Goal: Task Accomplishment & Management: Manage account settings

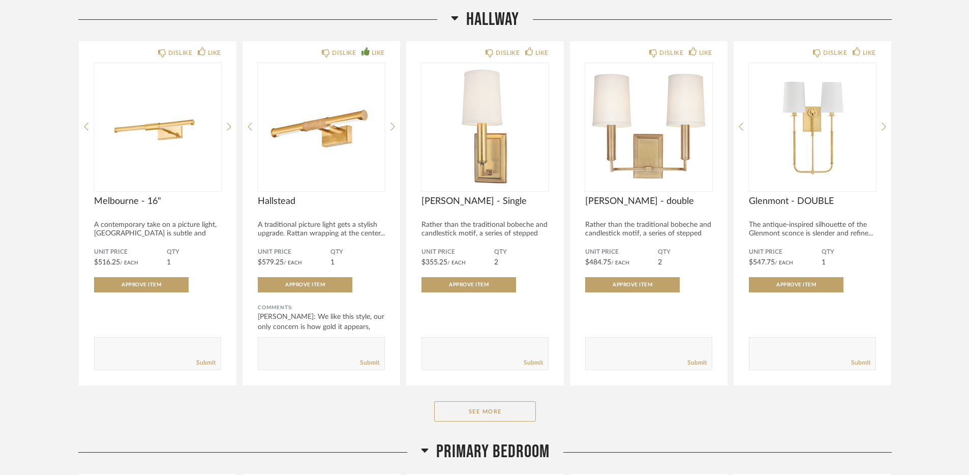
scroll to position [1011, 0]
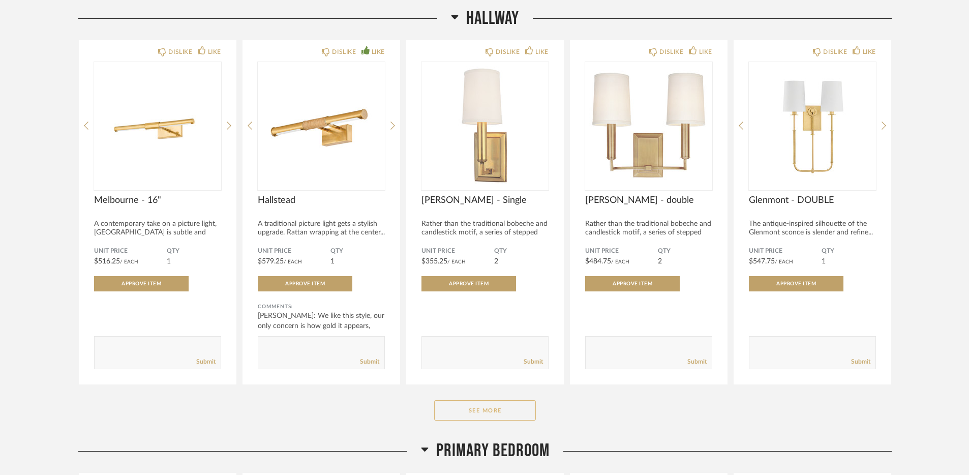
click at [493, 409] on button "See More" at bounding box center [485, 410] width 102 height 20
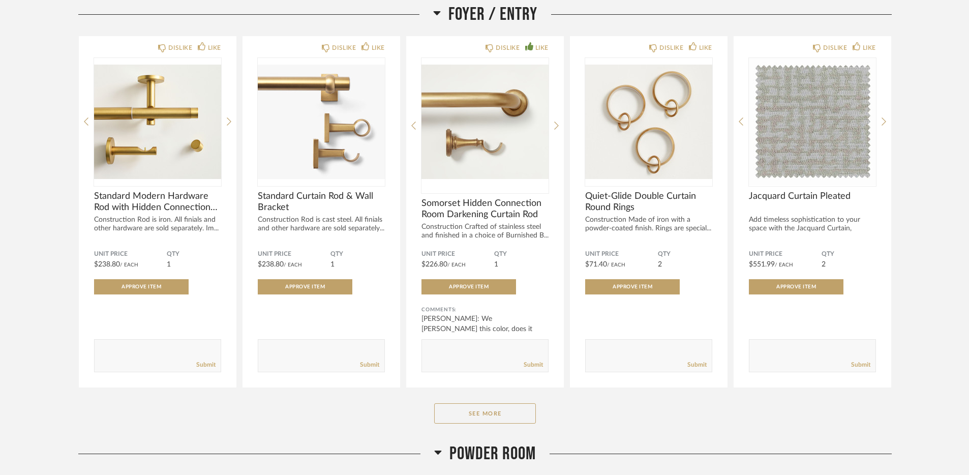
scroll to position [168, 0]
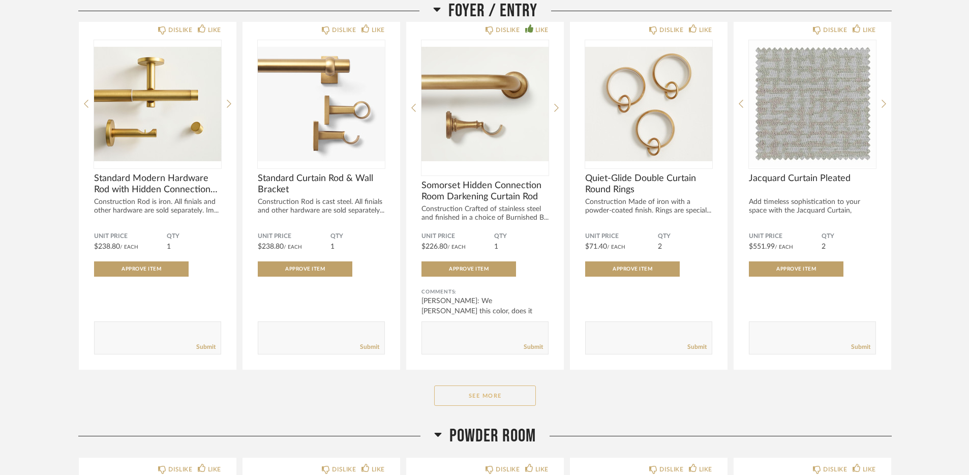
click at [485, 399] on button "See More" at bounding box center [485, 395] width 102 height 20
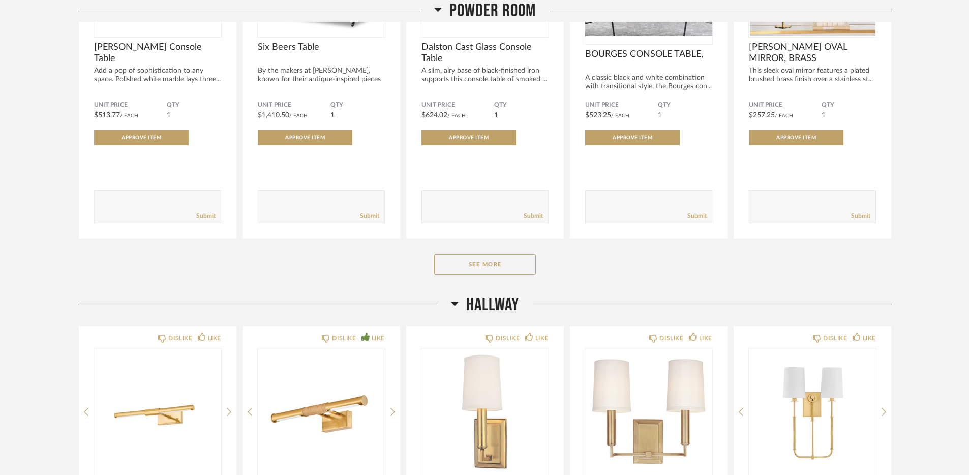
scroll to position [1454, 0]
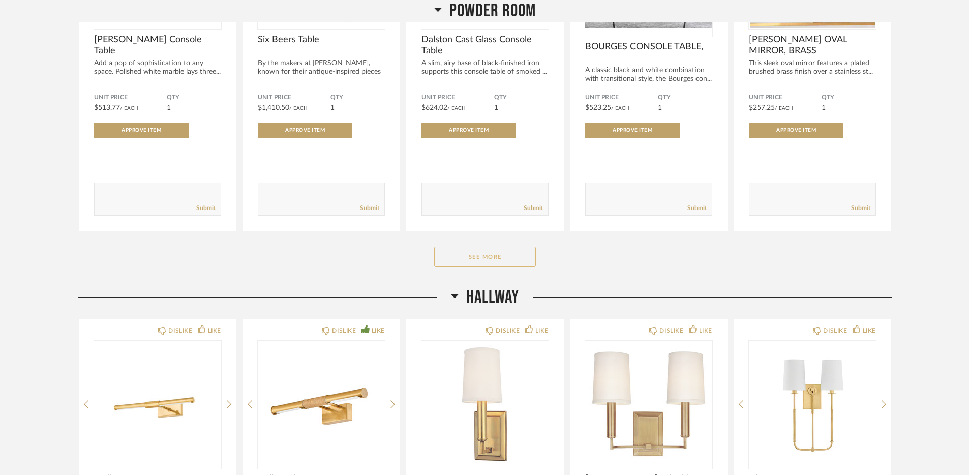
click at [484, 261] on button "See More" at bounding box center [485, 257] width 102 height 20
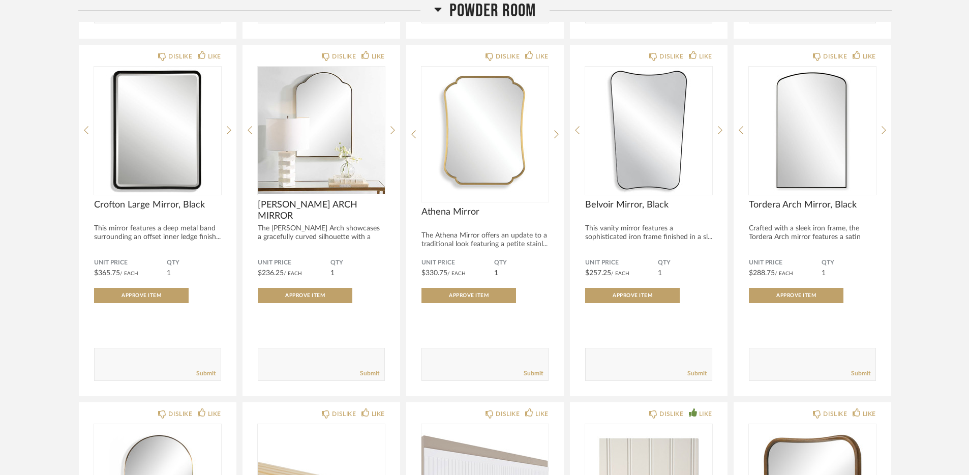
scroll to position [1643, 0]
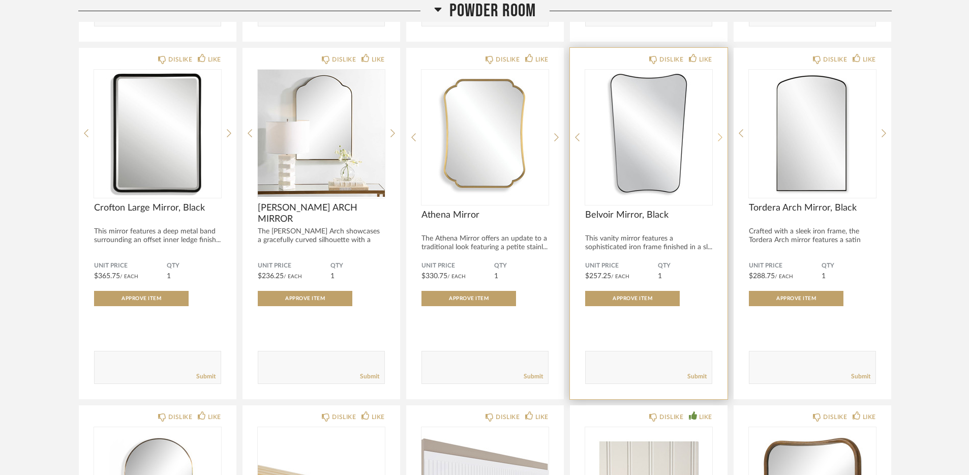
click at [718, 141] on icon at bounding box center [720, 137] width 5 height 9
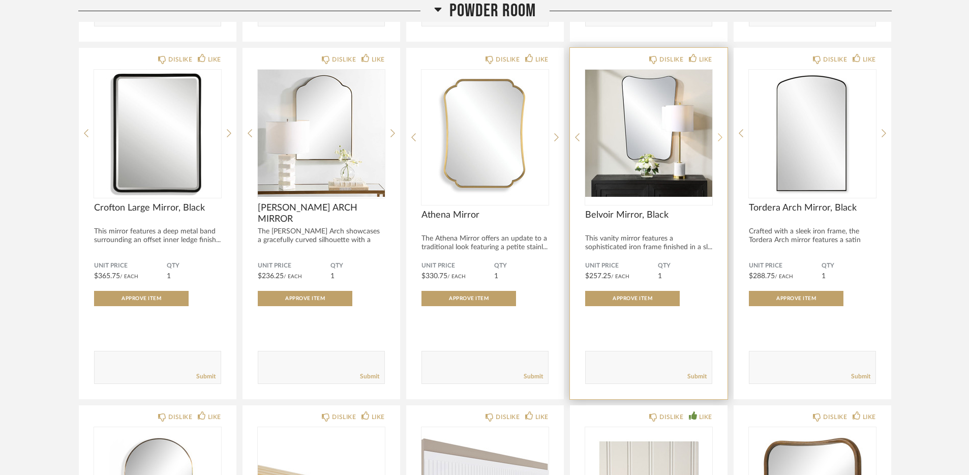
click at [718, 141] on icon at bounding box center [720, 137] width 5 height 9
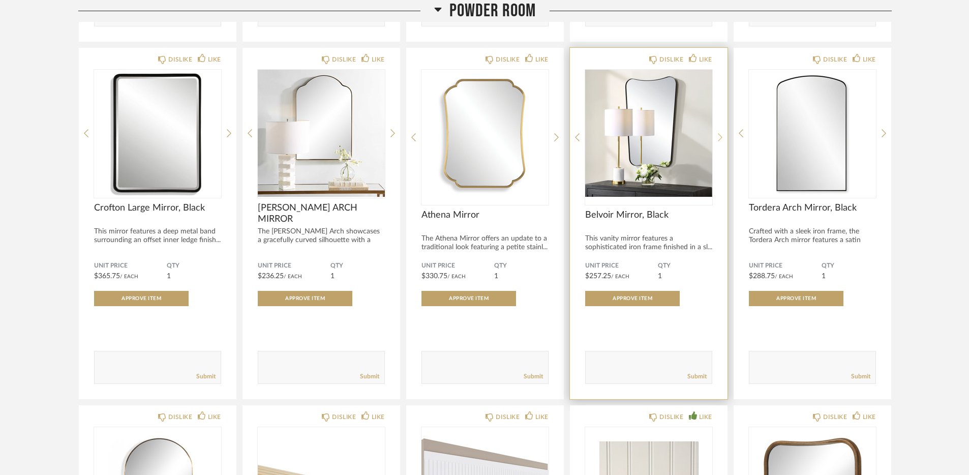
click at [718, 141] on icon at bounding box center [720, 137] width 5 height 9
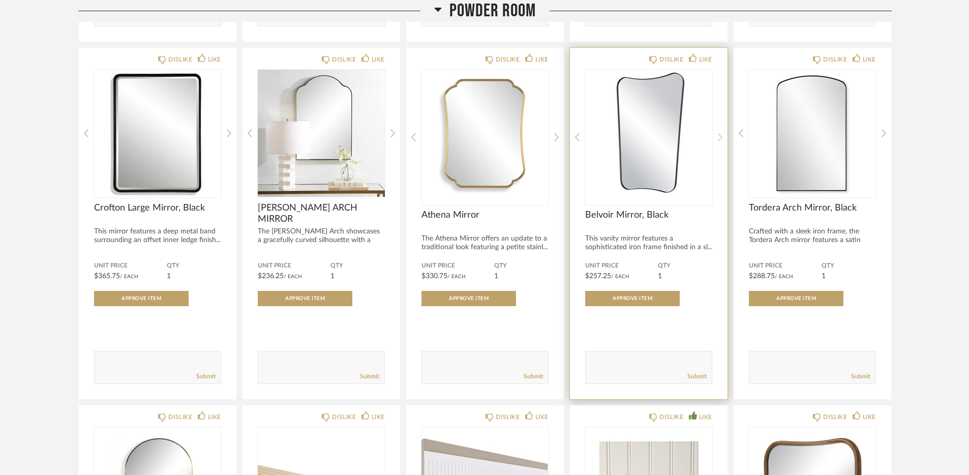
click at [718, 141] on icon at bounding box center [720, 137] width 5 height 9
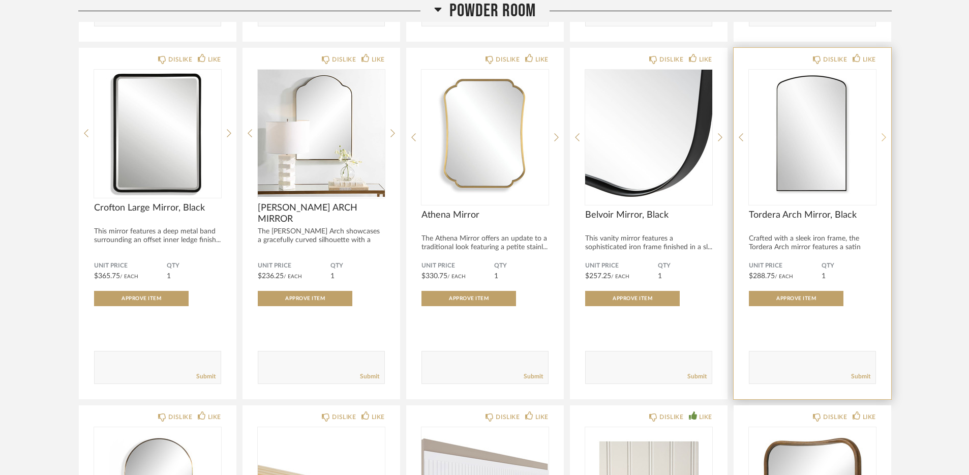
click at [884, 138] on icon at bounding box center [884, 137] width 5 height 8
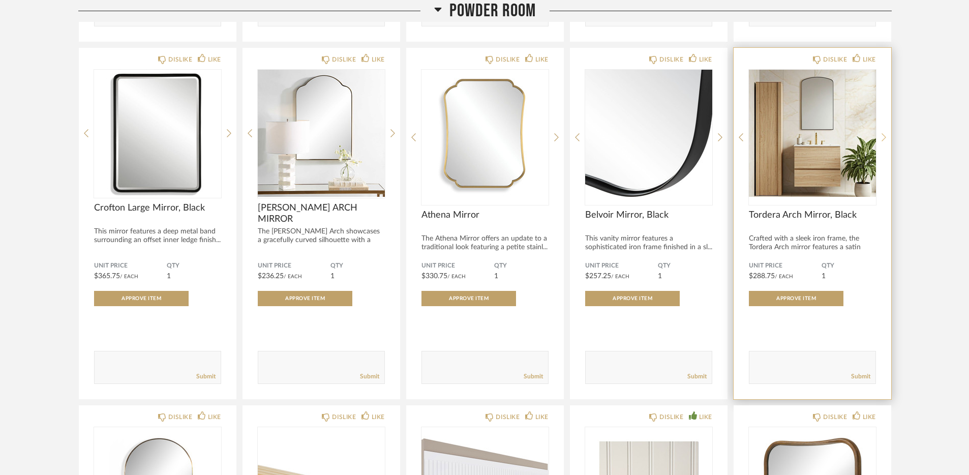
click at [884, 138] on icon at bounding box center [884, 137] width 5 height 8
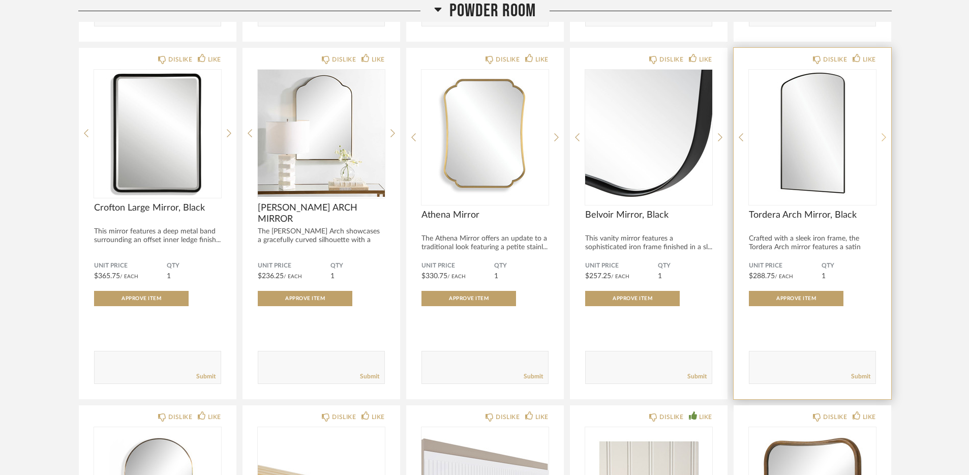
click at [884, 138] on icon at bounding box center [884, 137] width 5 height 8
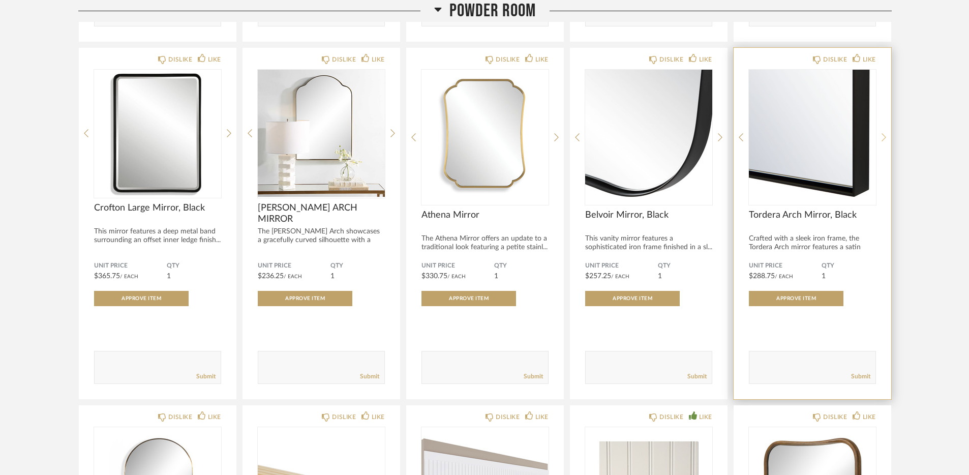
click at [884, 138] on icon at bounding box center [884, 137] width 5 height 8
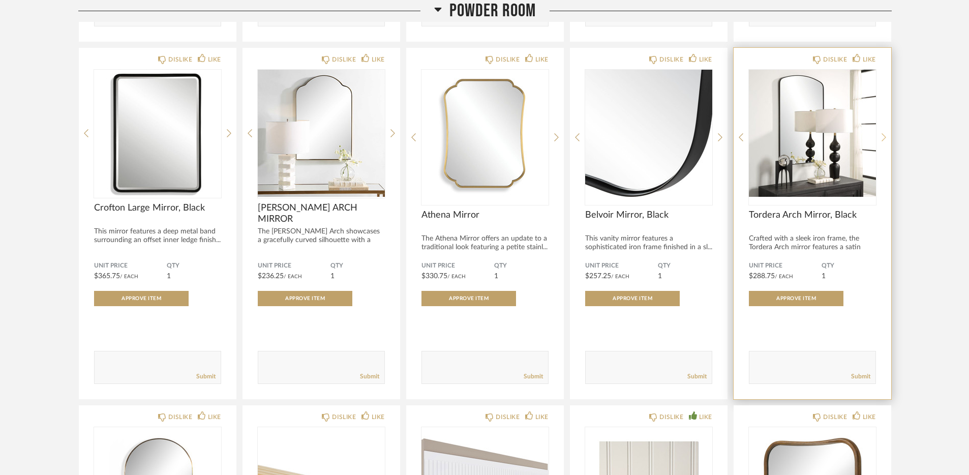
click at [883, 138] on icon at bounding box center [884, 137] width 5 height 9
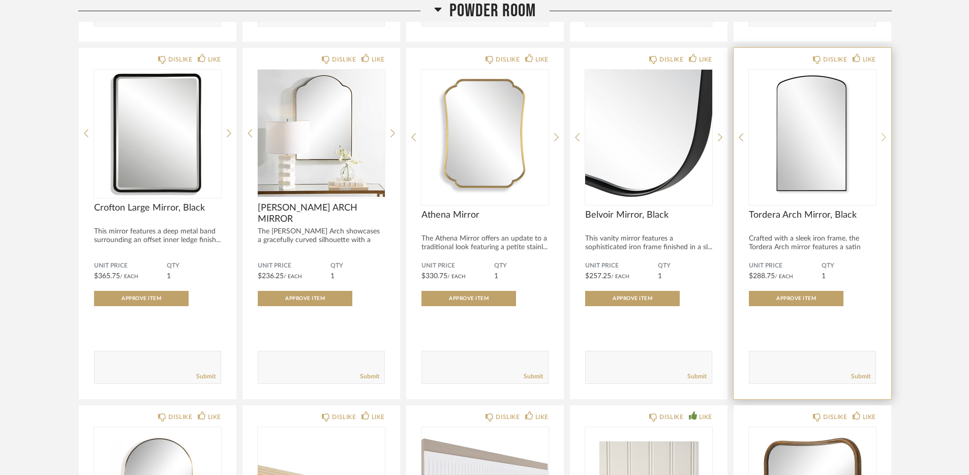
click at [883, 138] on icon at bounding box center [884, 137] width 5 height 9
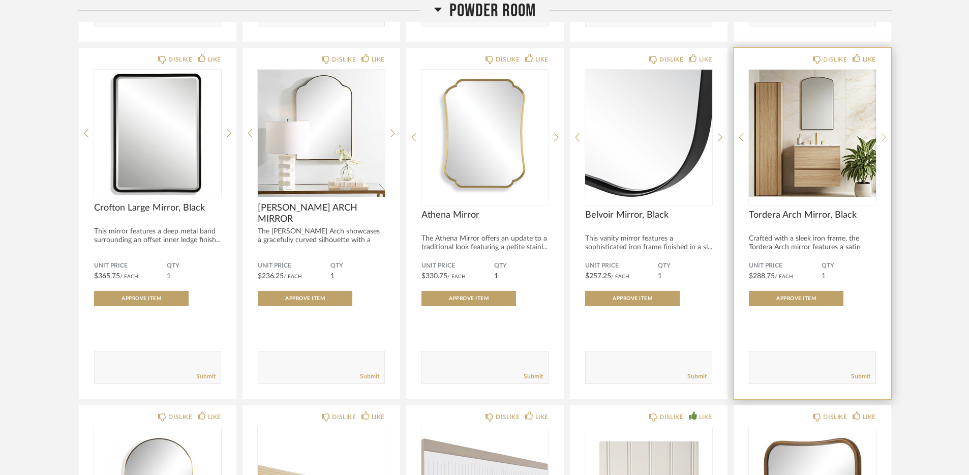
click at [883, 138] on icon at bounding box center [884, 137] width 5 height 9
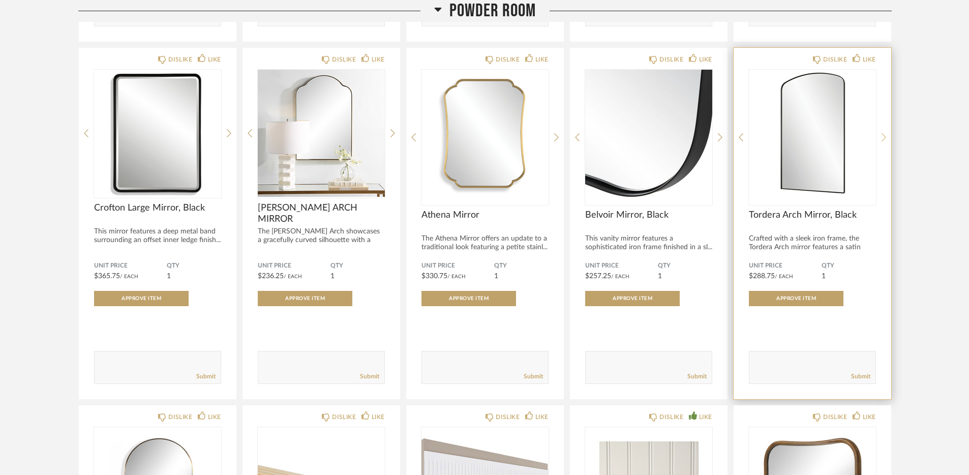
click at [883, 138] on icon at bounding box center [884, 137] width 5 height 9
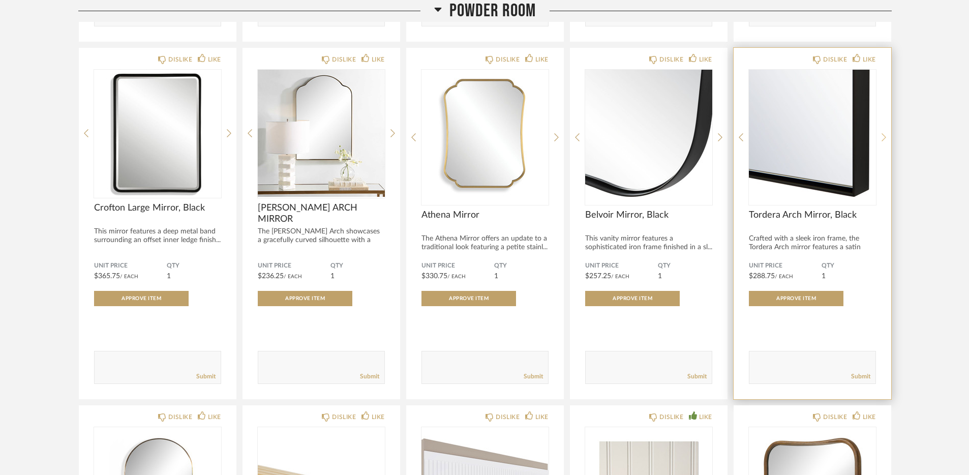
click at [883, 138] on icon at bounding box center [884, 137] width 5 height 9
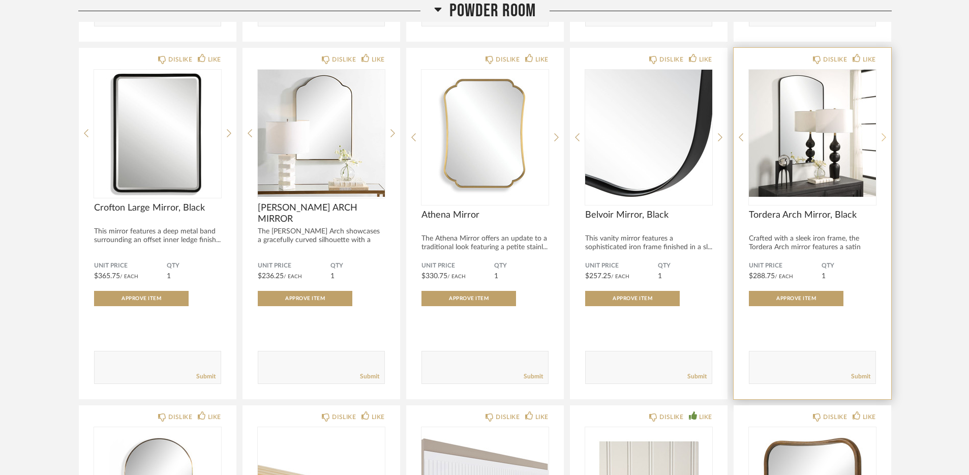
click at [883, 138] on icon at bounding box center [884, 137] width 5 height 9
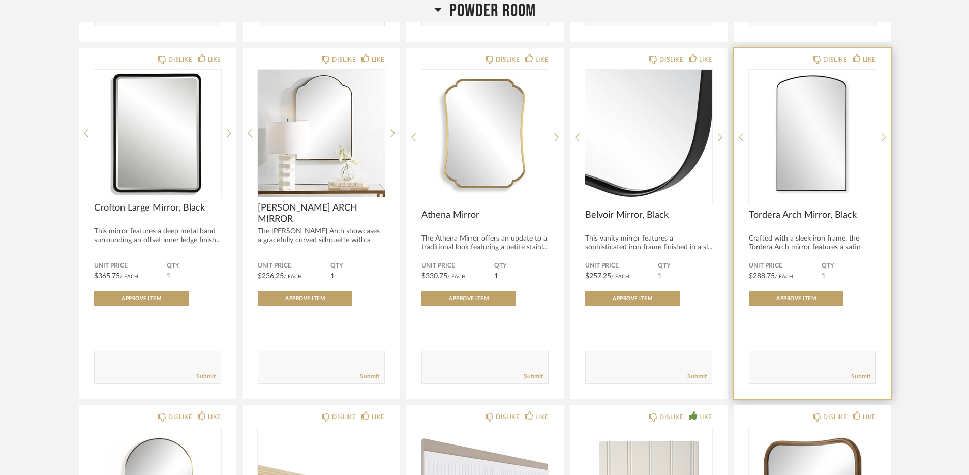
click at [883, 138] on icon at bounding box center [884, 137] width 5 height 9
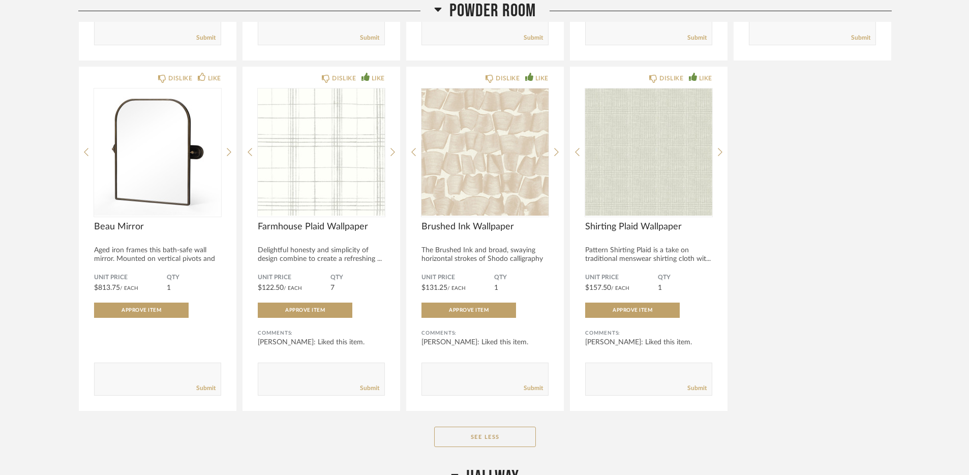
scroll to position [2318, 0]
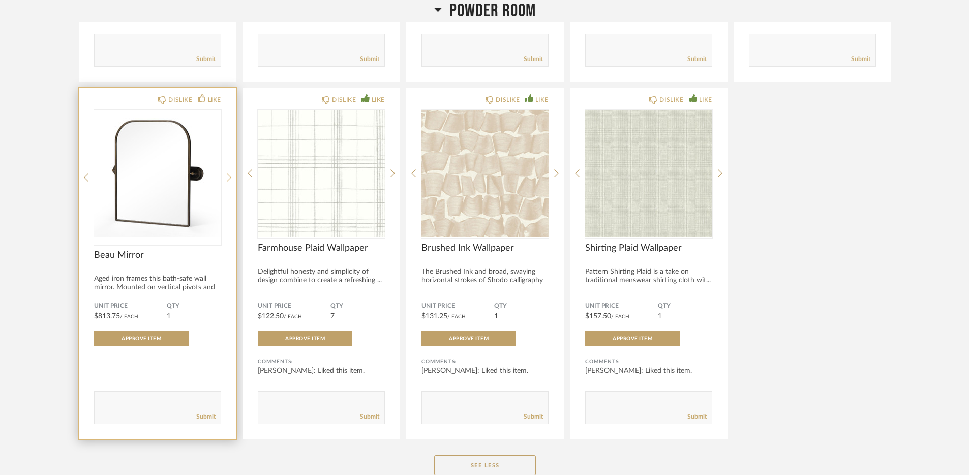
click at [230, 177] on icon at bounding box center [229, 177] width 5 height 9
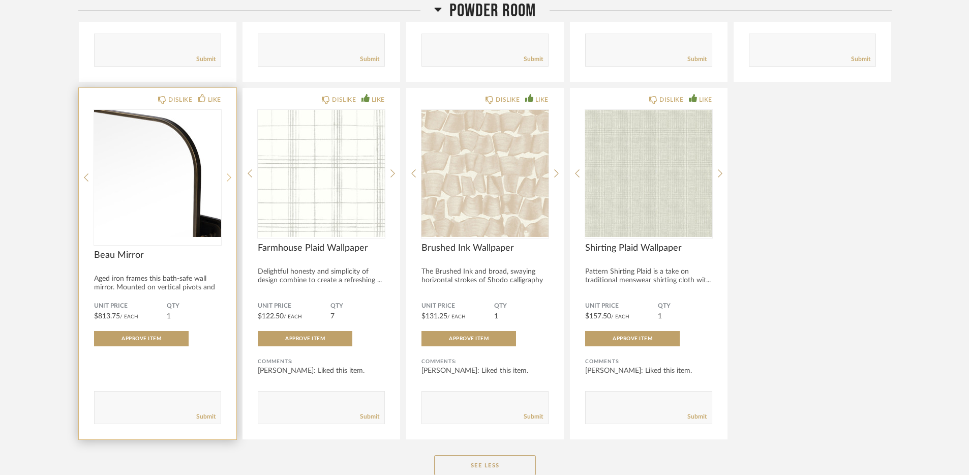
click at [230, 177] on icon at bounding box center [229, 177] width 5 height 9
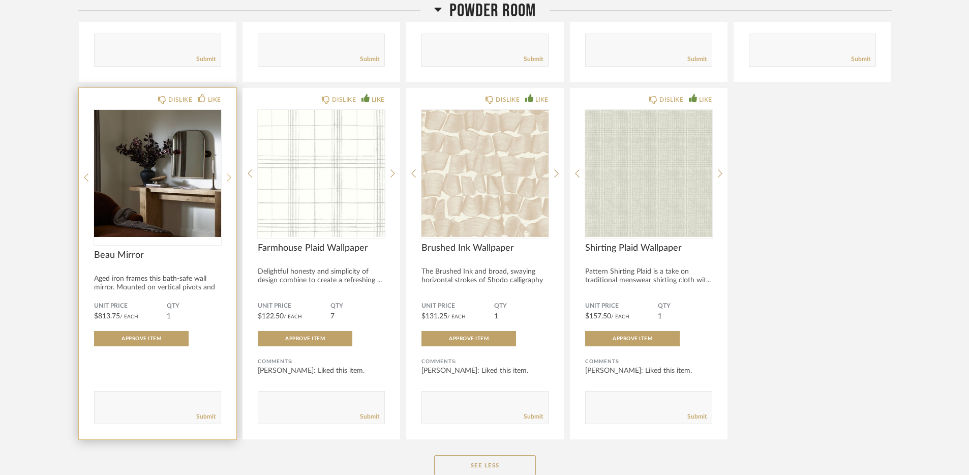
click at [230, 177] on icon at bounding box center [229, 177] width 5 height 9
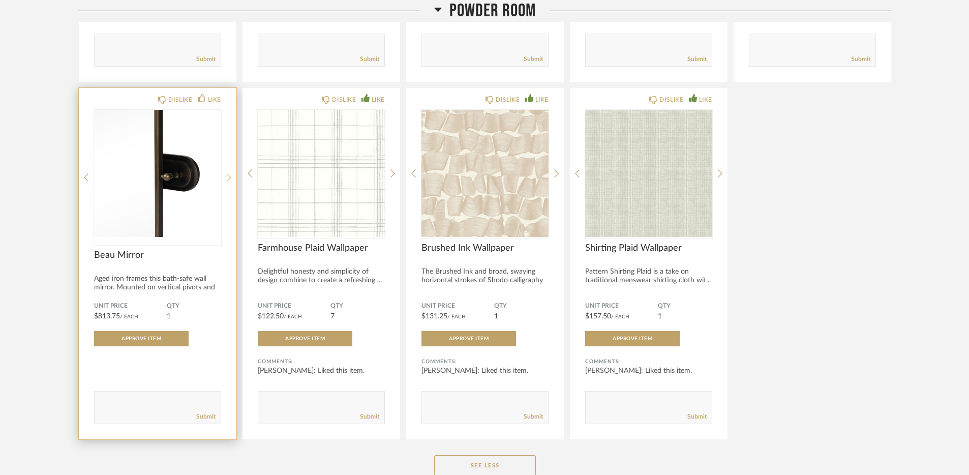
click at [230, 177] on icon at bounding box center [229, 177] width 5 height 9
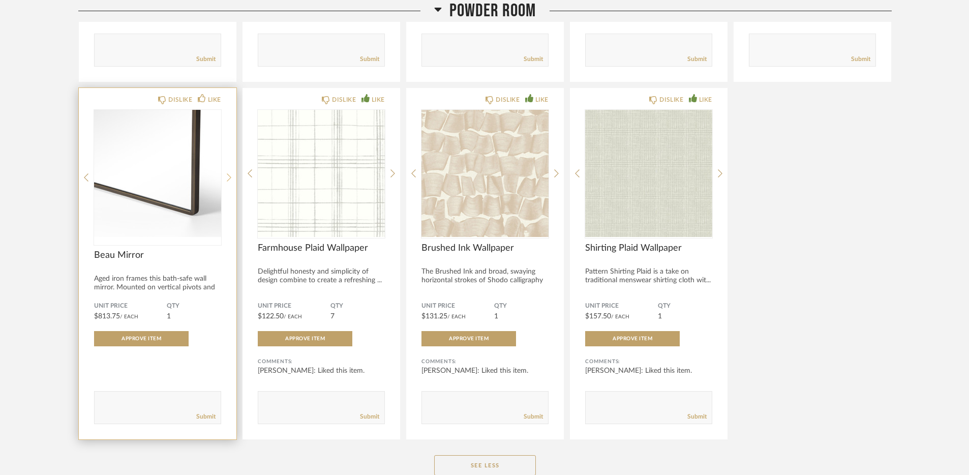
click at [230, 179] on icon at bounding box center [229, 177] width 5 height 9
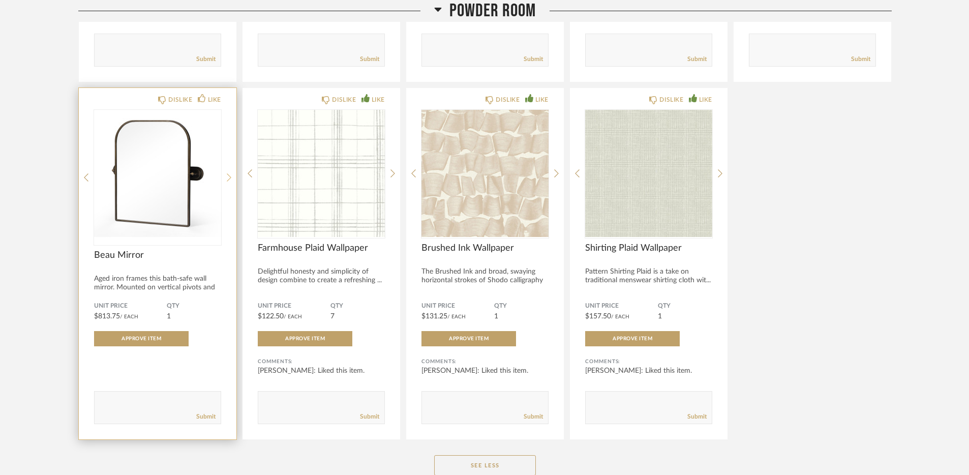
click at [230, 179] on icon at bounding box center [229, 177] width 5 height 9
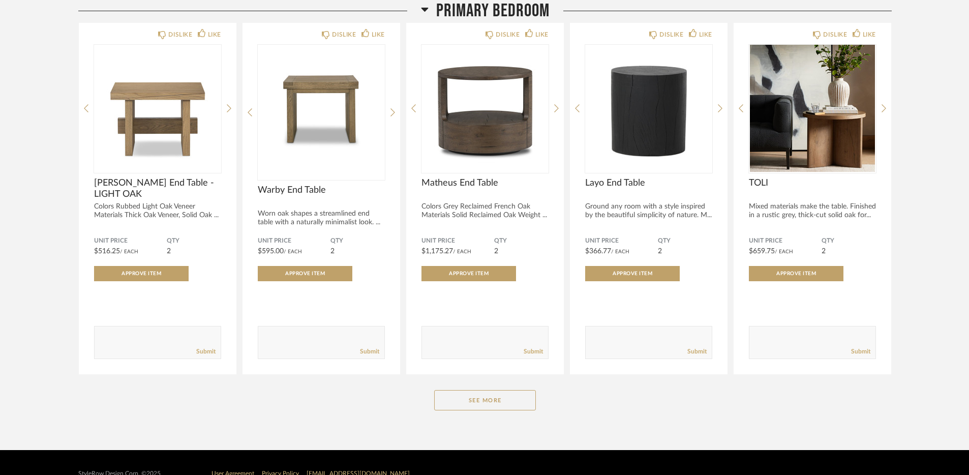
scroll to position [3645, 0]
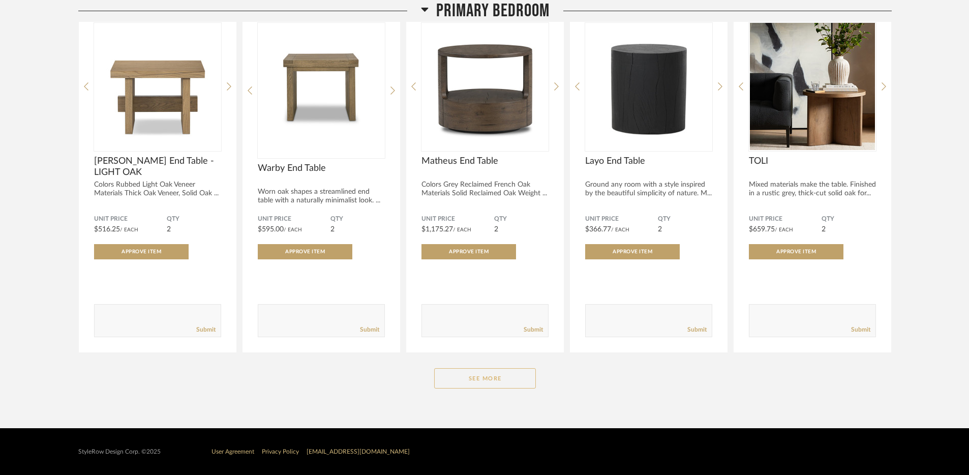
click at [480, 382] on button "See More" at bounding box center [485, 378] width 102 height 20
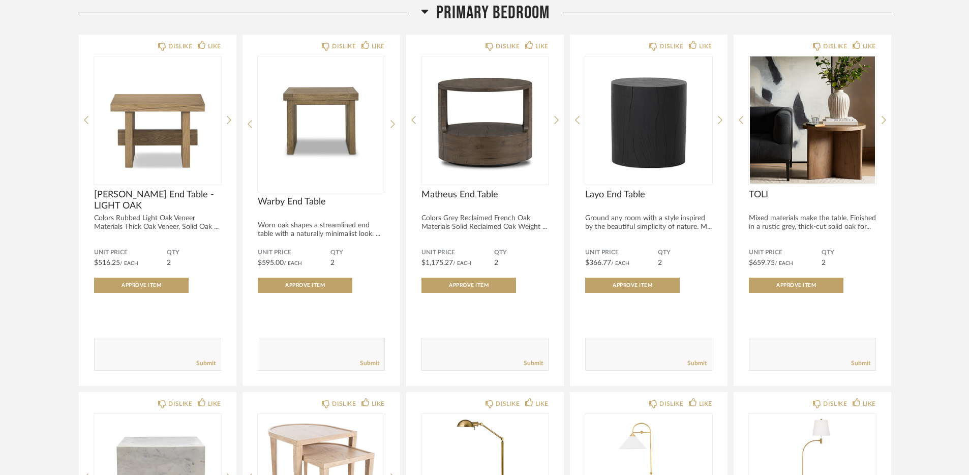
scroll to position [3565, 0]
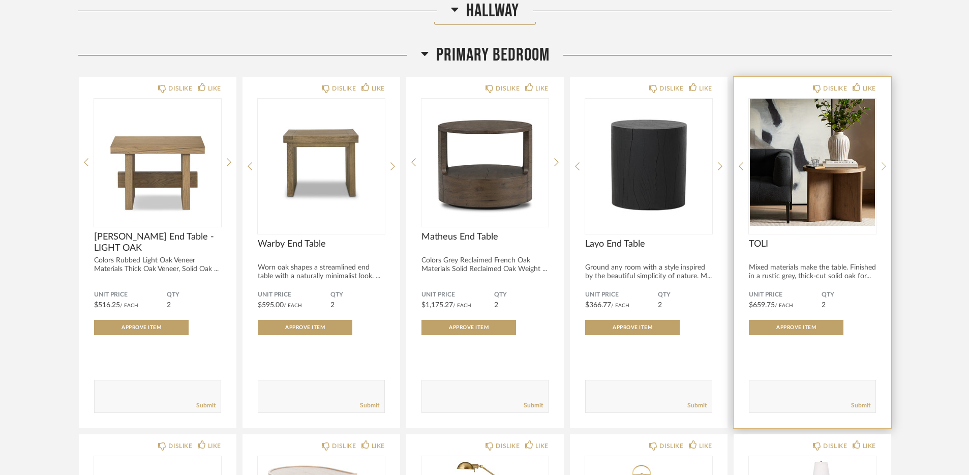
click at [883, 168] on icon at bounding box center [884, 166] width 5 height 8
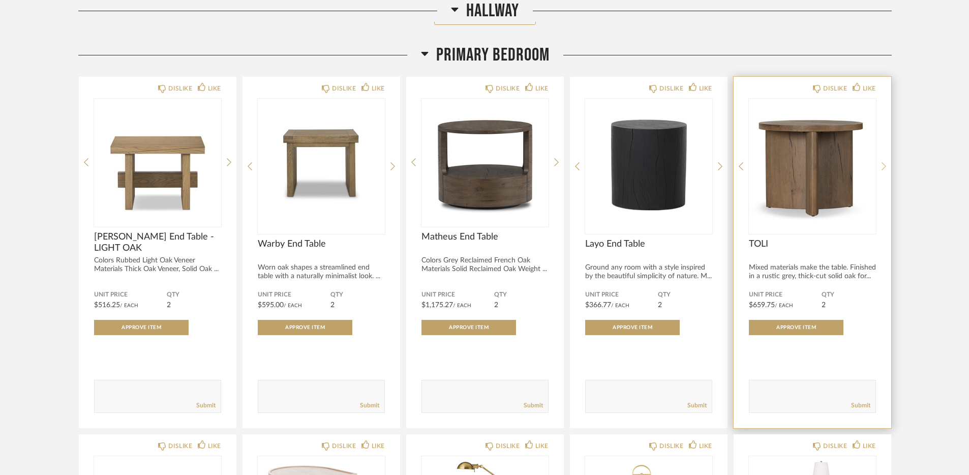
click at [883, 168] on icon at bounding box center [884, 166] width 5 height 8
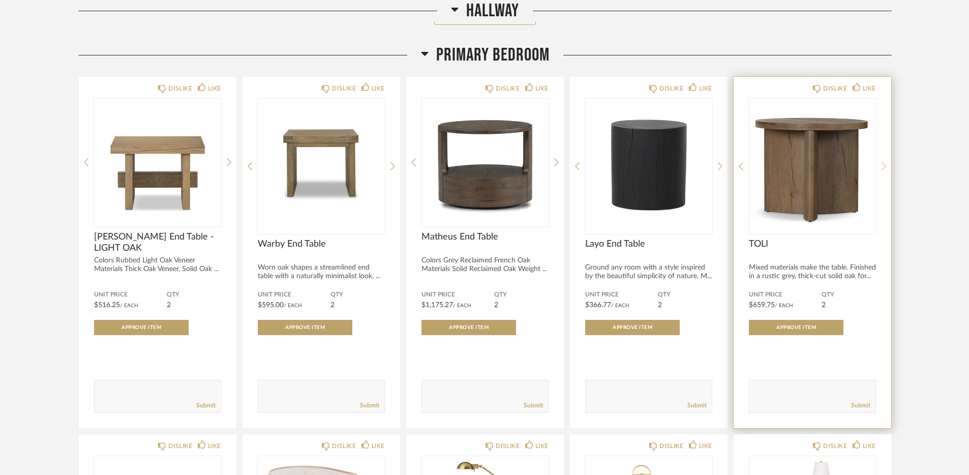
click at [883, 168] on icon at bounding box center [884, 166] width 5 height 8
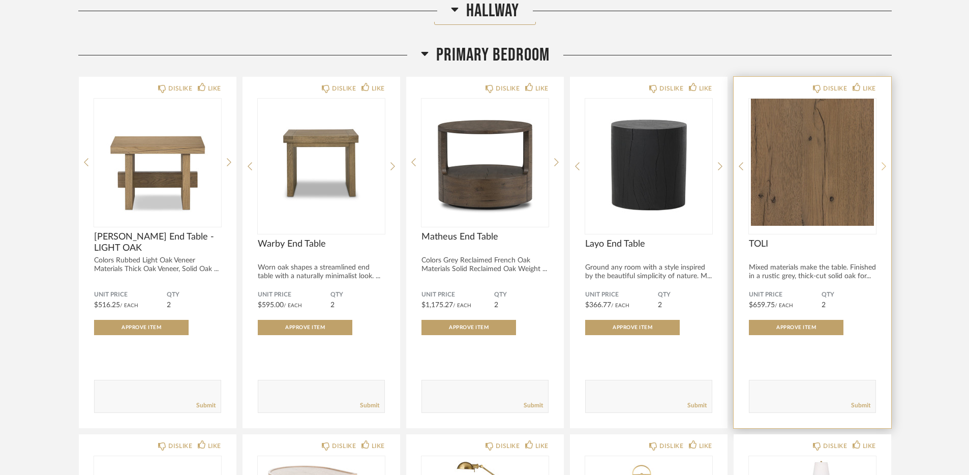
click at [883, 168] on icon at bounding box center [884, 166] width 5 height 8
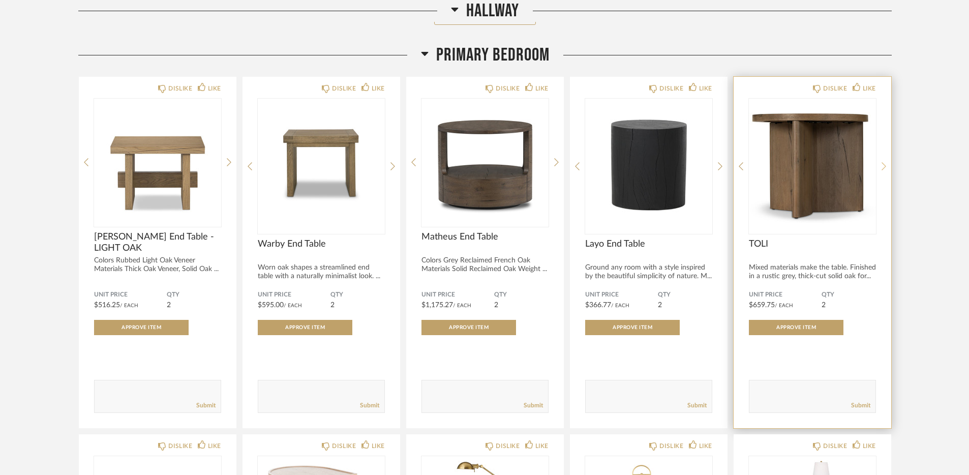
click at [883, 168] on icon at bounding box center [884, 166] width 5 height 8
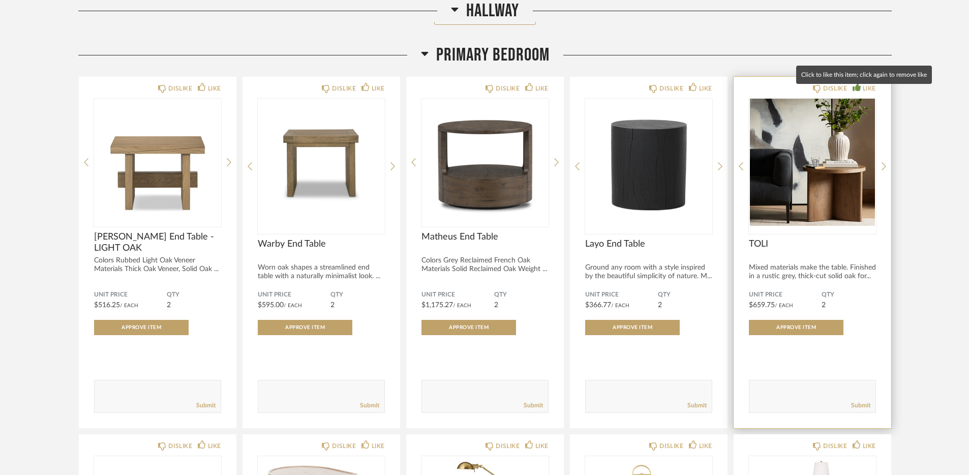
click at [869, 94] on div "LIKE" at bounding box center [869, 88] width 13 height 10
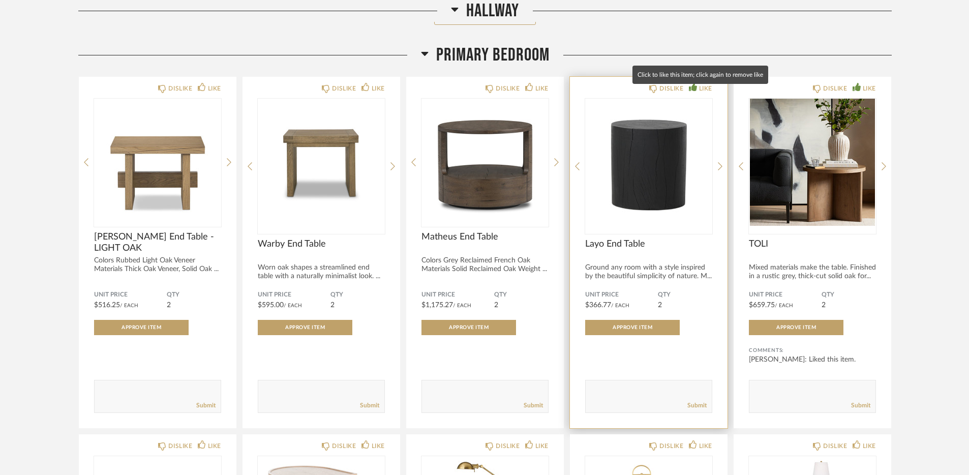
click at [699, 94] on div "LIKE" at bounding box center [705, 88] width 13 height 10
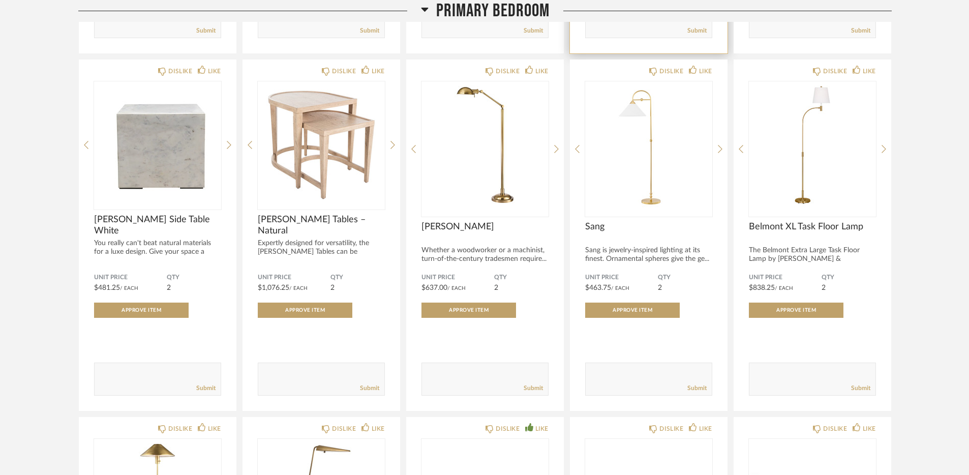
scroll to position [3940, 0]
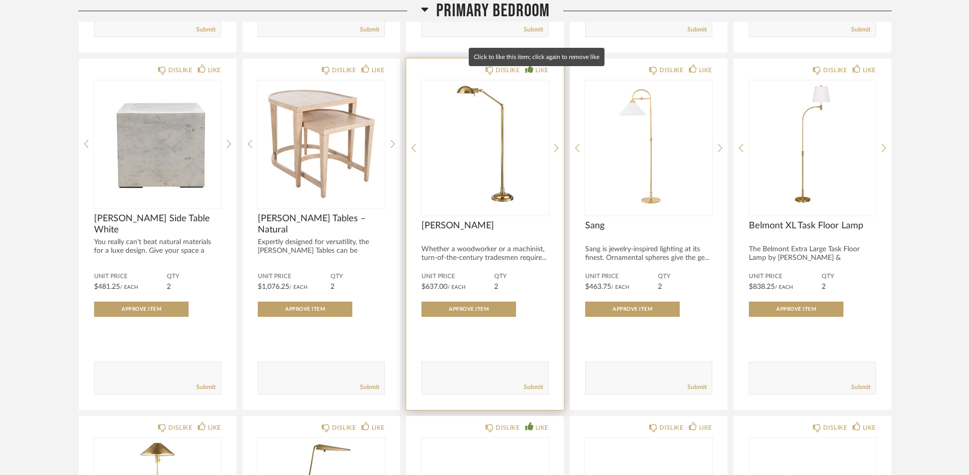
click at [542, 75] on div "LIKE" at bounding box center [541, 70] width 13 height 10
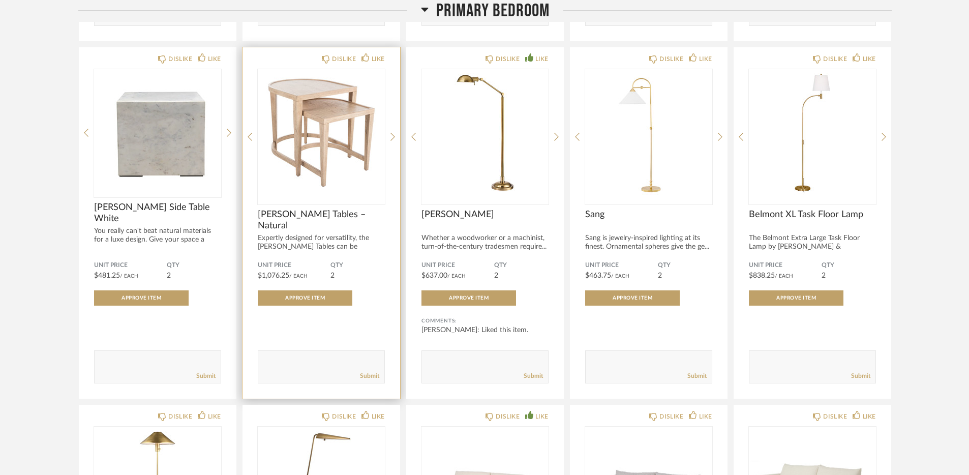
scroll to position [3959, 0]
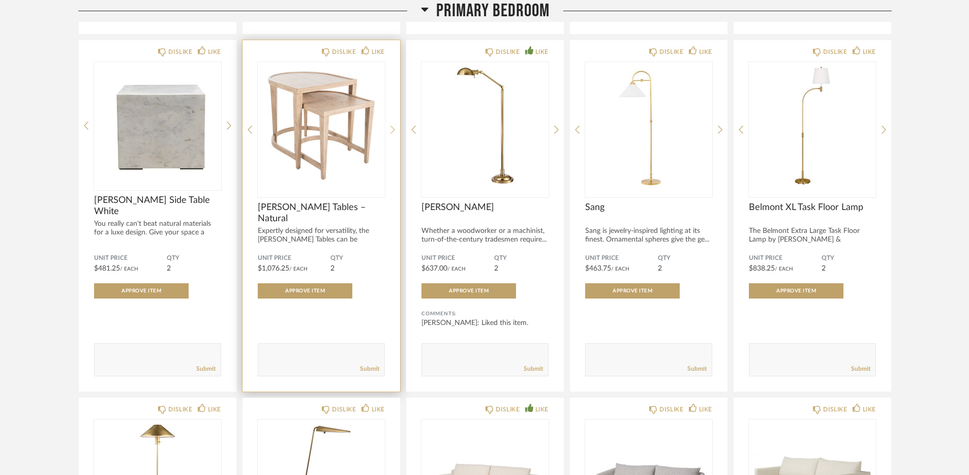
click at [393, 134] on icon at bounding box center [392, 129] width 5 height 9
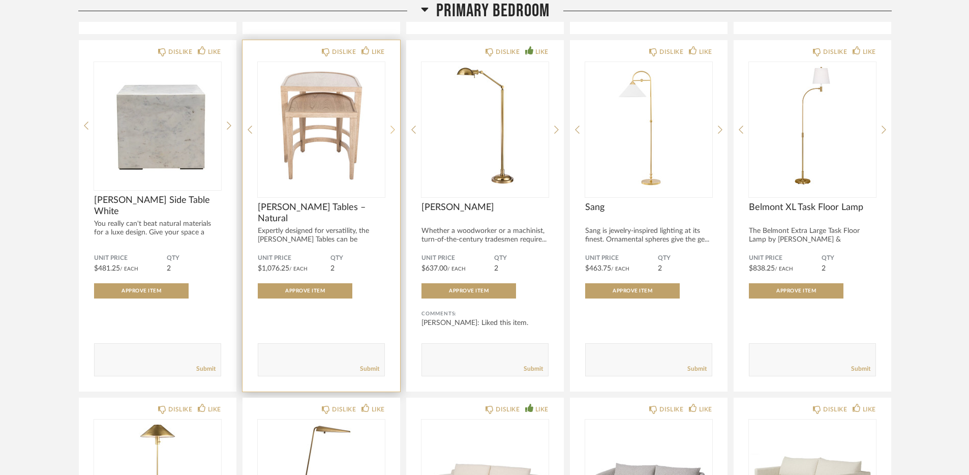
click at [393, 134] on icon at bounding box center [392, 130] width 5 height 8
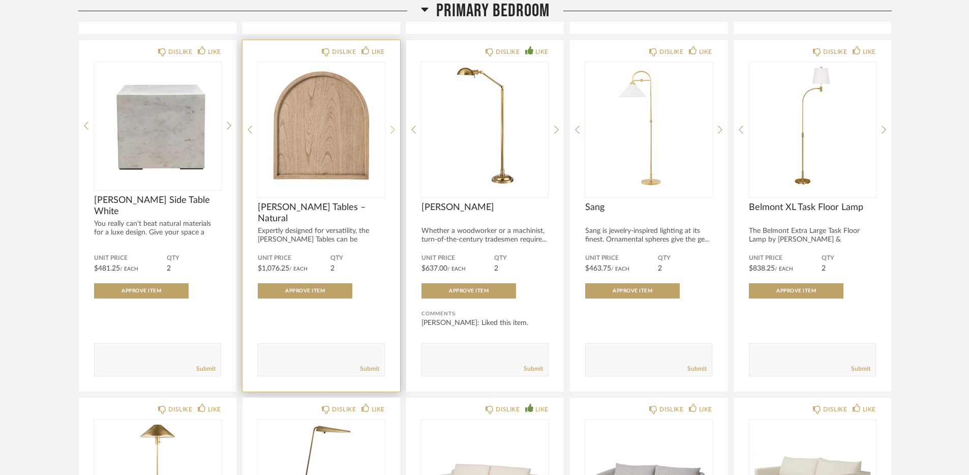
click at [393, 134] on icon at bounding box center [392, 130] width 5 height 8
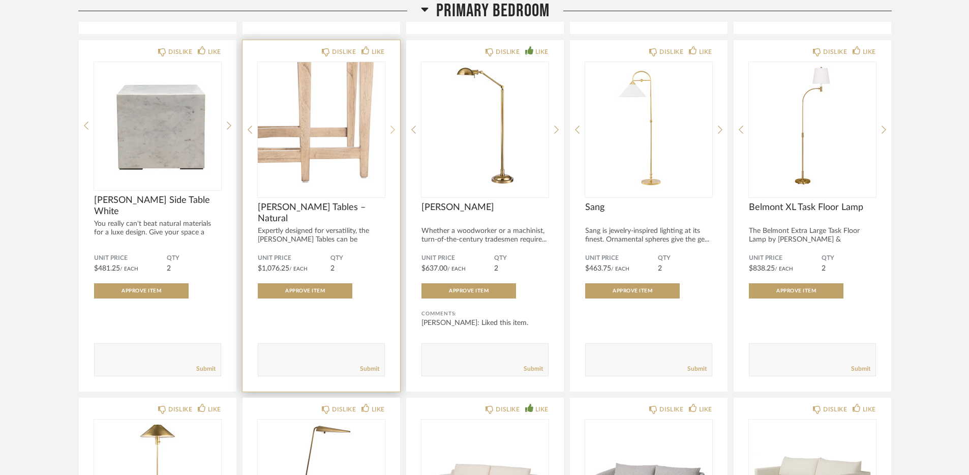
click at [393, 134] on icon at bounding box center [392, 130] width 5 height 8
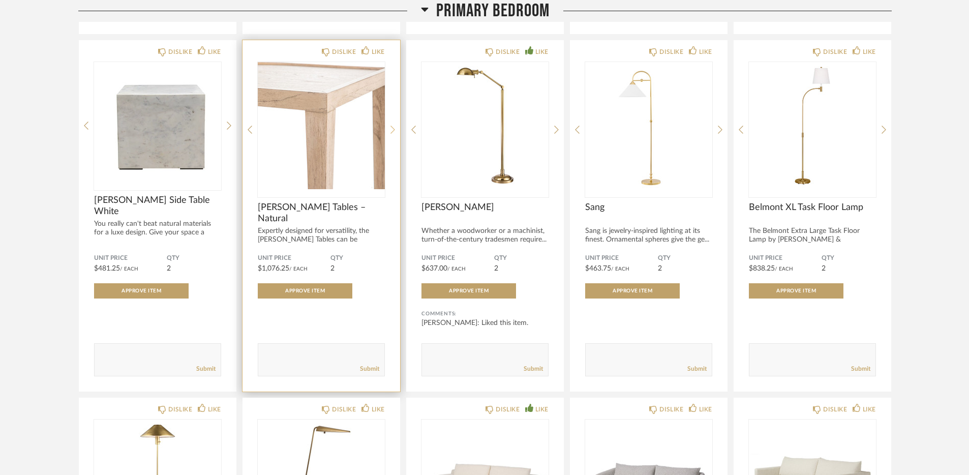
click at [393, 134] on icon at bounding box center [392, 130] width 5 height 8
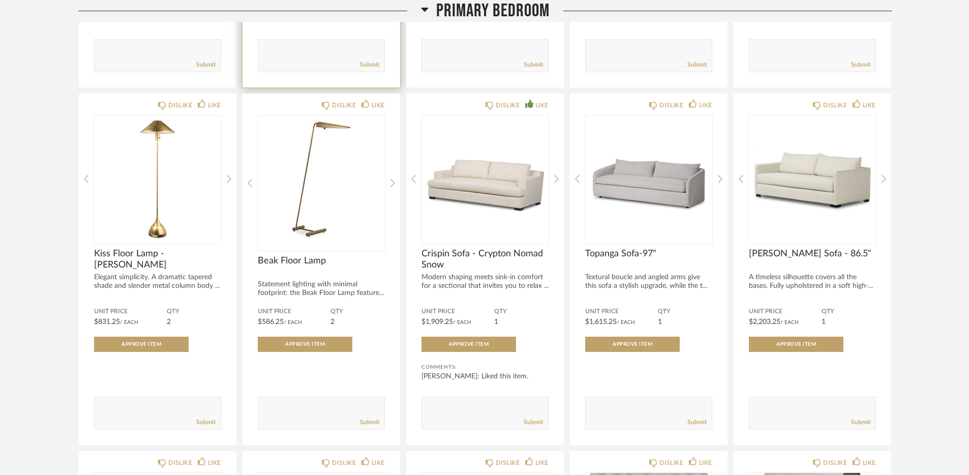
scroll to position [4265, 0]
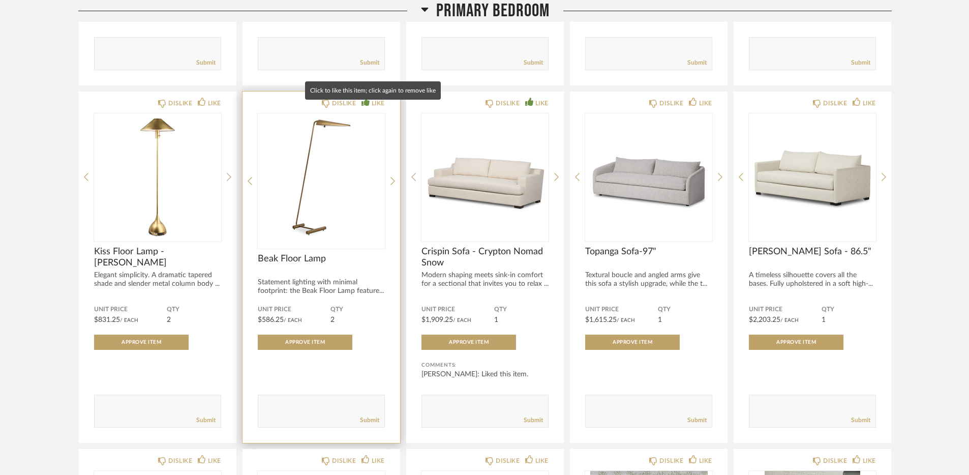
click at [376, 106] on div "LIKE" at bounding box center [378, 103] width 13 height 10
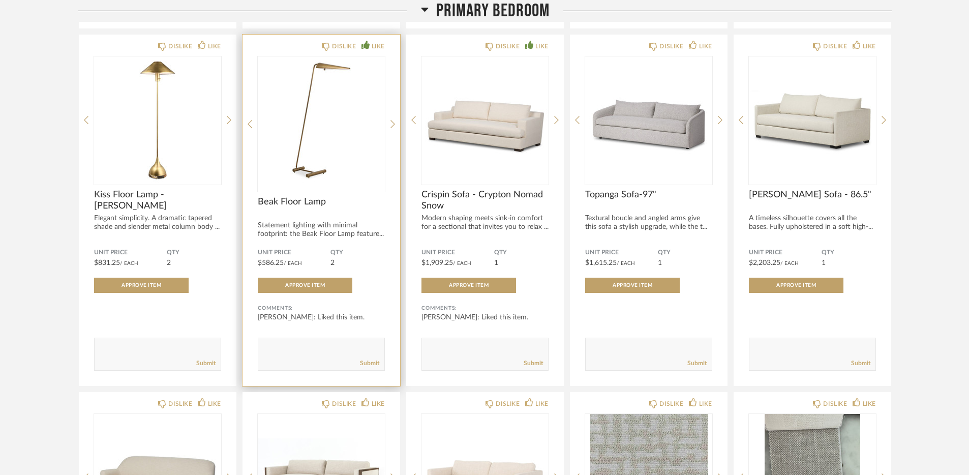
scroll to position [4323, 0]
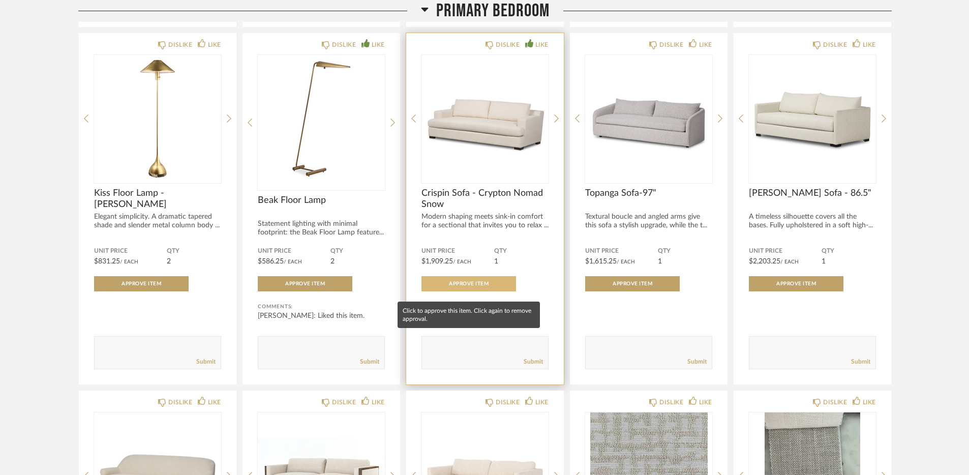
click at [469, 286] on span "Approve Item" at bounding box center [469, 283] width 40 height 5
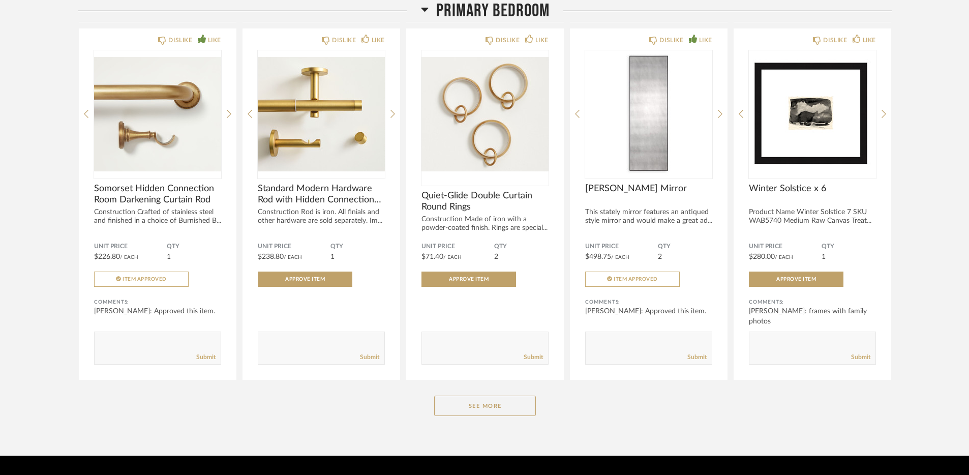
scroll to position [5036, 0]
click at [479, 415] on button "See More" at bounding box center [485, 405] width 102 height 20
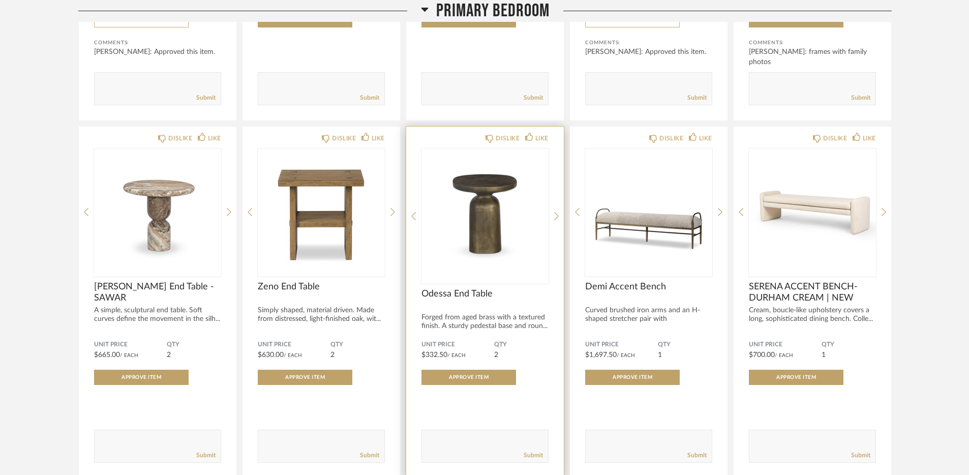
scroll to position [5298, 0]
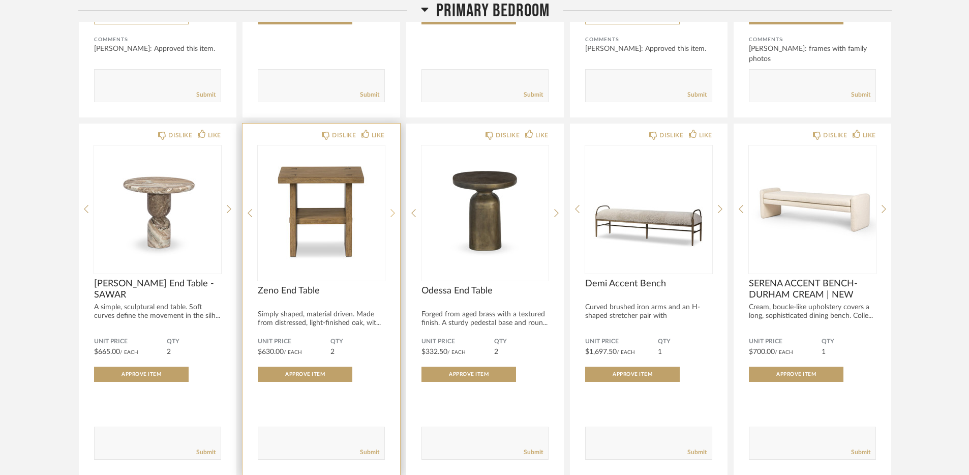
click at [394, 218] on icon at bounding box center [392, 212] width 5 height 9
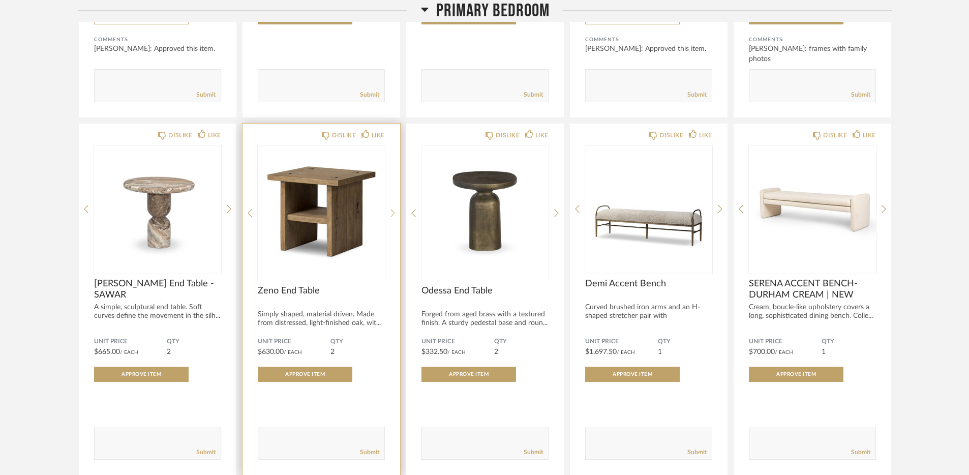
click at [394, 218] on icon at bounding box center [392, 212] width 5 height 9
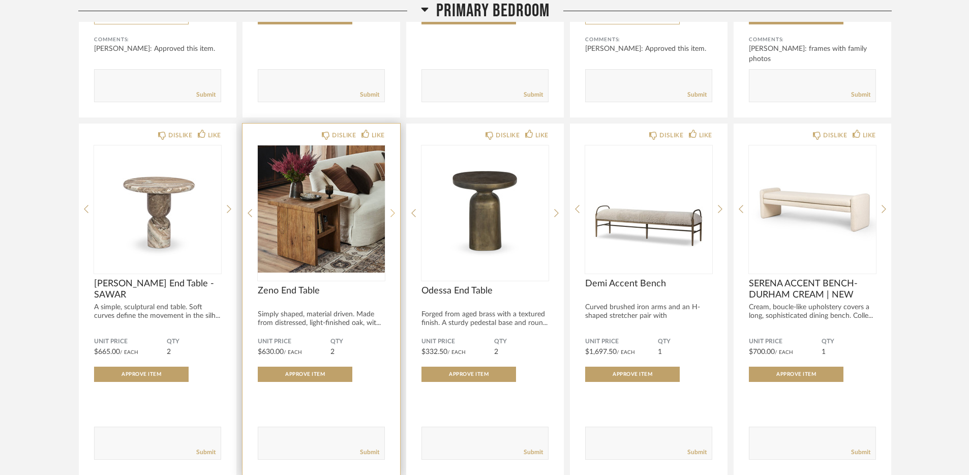
click at [394, 218] on icon at bounding box center [392, 212] width 5 height 9
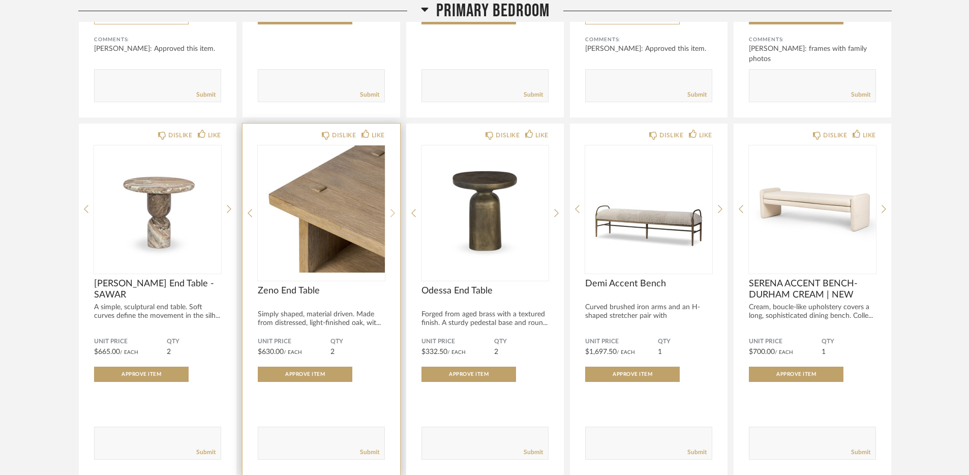
click at [394, 218] on icon at bounding box center [392, 212] width 5 height 9
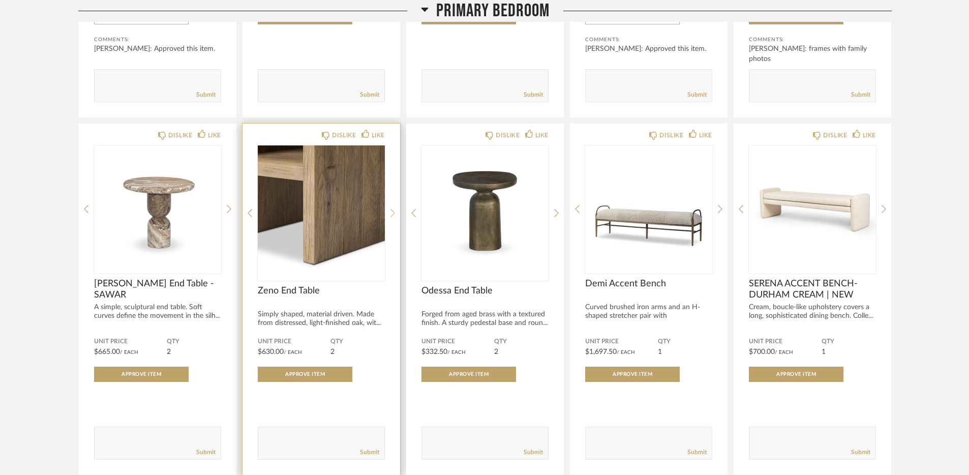
click at [394, 218] on icon at bounding box center [392, 212] width 5 height 9
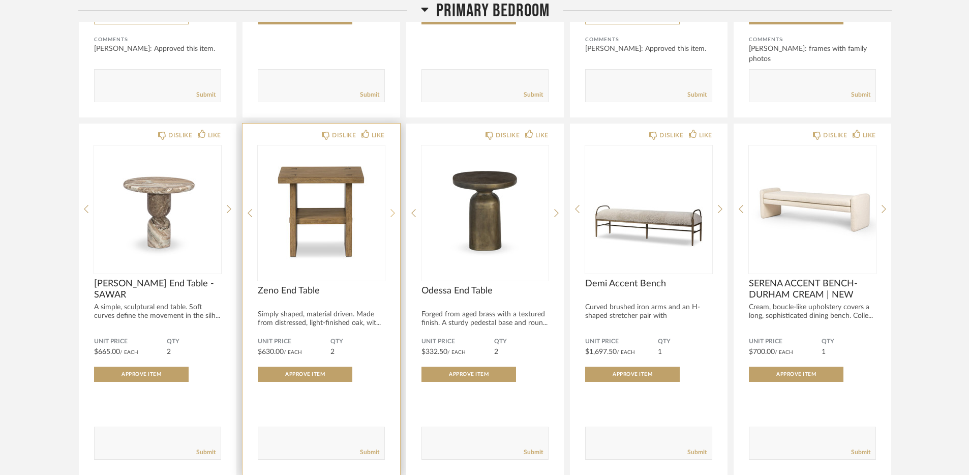
click at [394, 218] on icon at bounding box center [392, 212] width 5 height 9
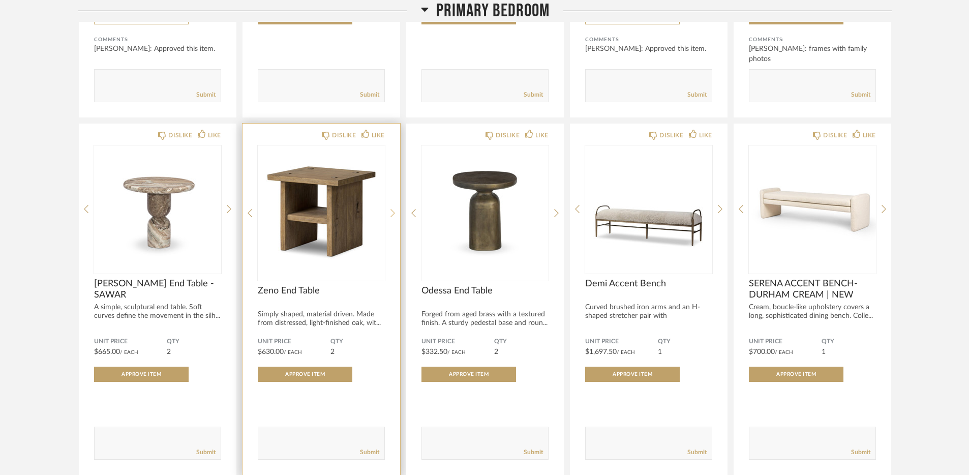
click at [394, 218] on icon at bounding box center [392, 212] width 5 height 9
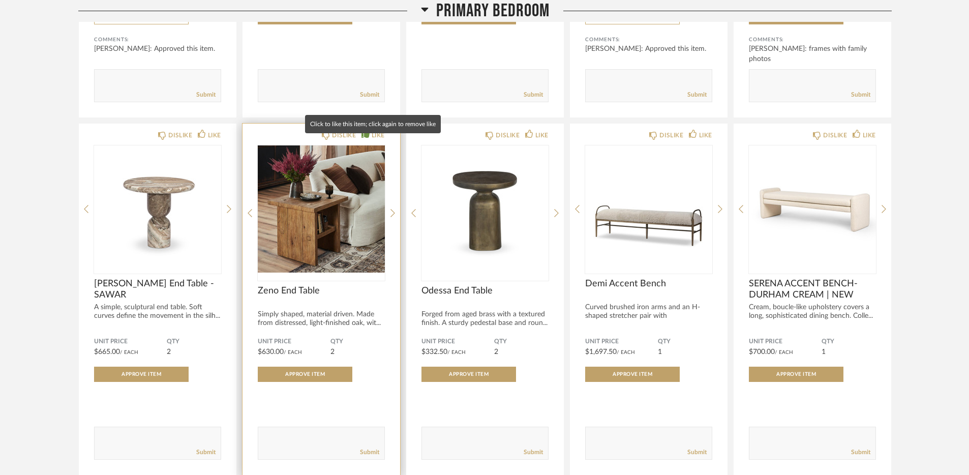
click at [374, 139] on div "LIKE" at bounding box center [378, 135] width 13 height 10
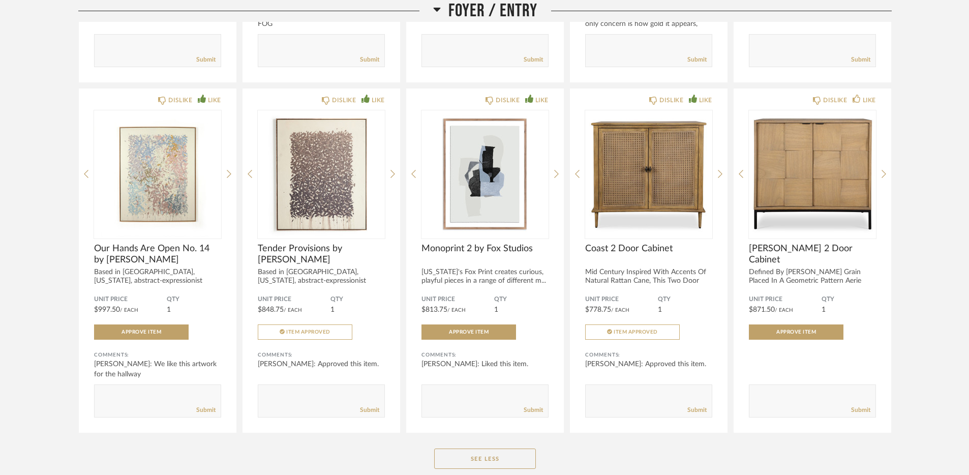
scroll to position [814, 0]
